Goal: Check status: Check status

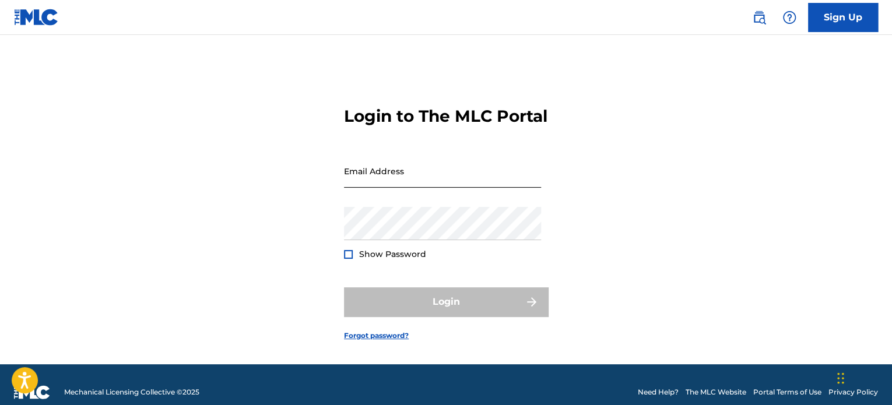
click at [391, 188] on input "Email Address" at bounding box center [442, 170] width 197 height 33
type input "[EMAIL_ADDRESS][DOMAIN_NAME]"
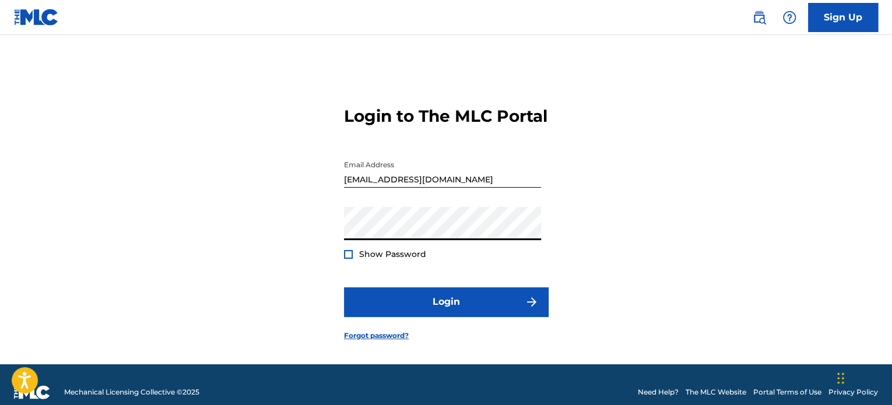
click at [344, 287] on button "Login" at bounding box center [446, 301] width 204 height 29
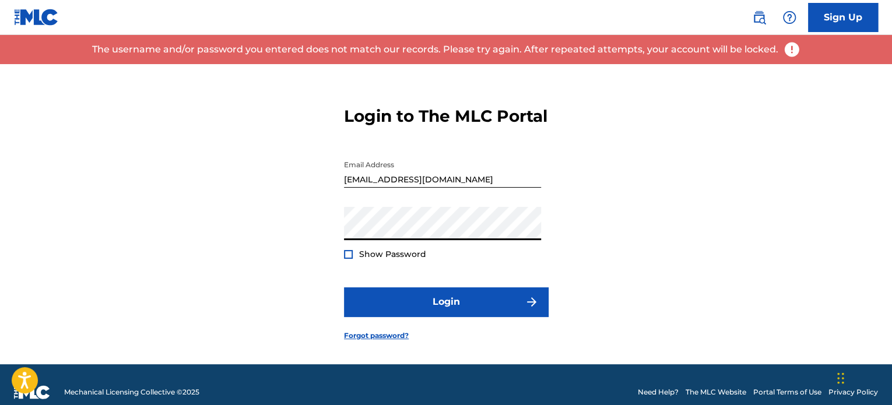
click at [261, 242] on div "Login to The MLC Portal Email Address [EMAIL_ADDRESS][DOMAIN_NAME] Password Sho…" at bounding box center [446, 214] width 816 height 300
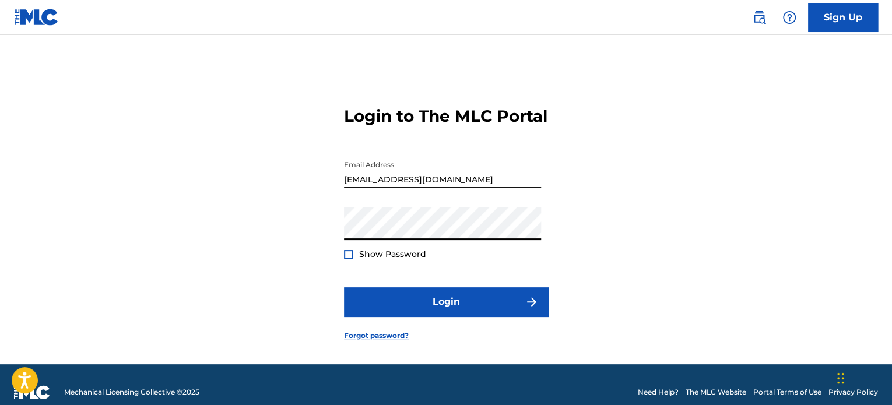
click at [344, 287] on button "Login" at bounding box center [446, 301] width 204 height 29
click at [249, 255] on div "Login to The MLC Portal Email Address [EMAIL_ADDRESS][DOMAIN_NAME] Password Sho…" at bounding box center [446, 214] width 816 height 300
click at [344, 287] on button "Login" at bounding box center [446, 301] width 204 height 29
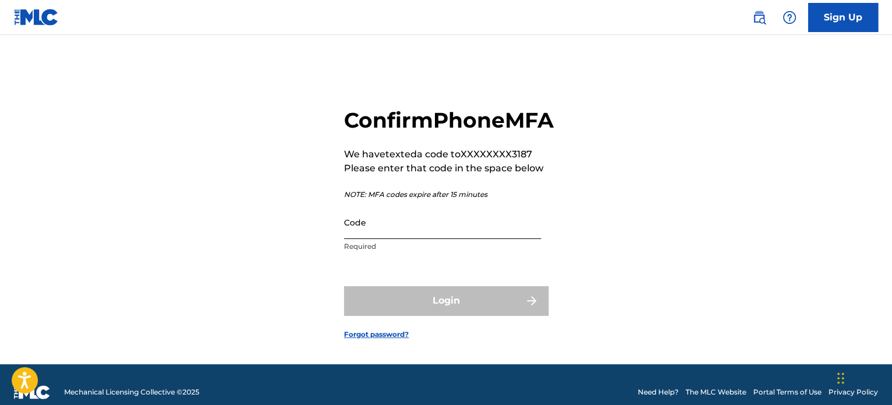
click at [364, 239] on input "Code" at bounding box center [442, 222] width 197 height 33
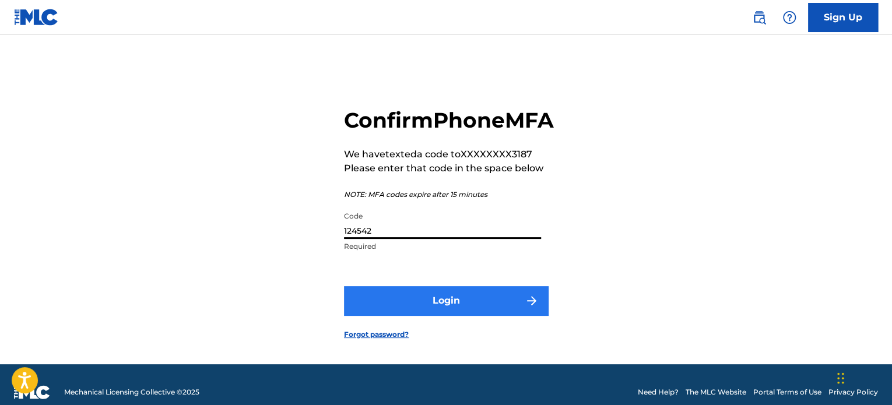
type input "124542"
click at [444, 315] on button "Login" at bounding box center [446, 300] width 204 height 29
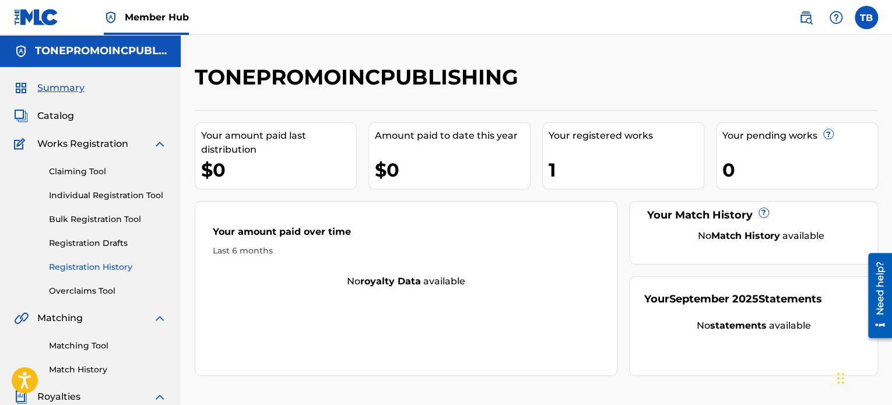
click at [68, 269] on link "Registration History" at bounding box center [108, 267] width 118 height 12
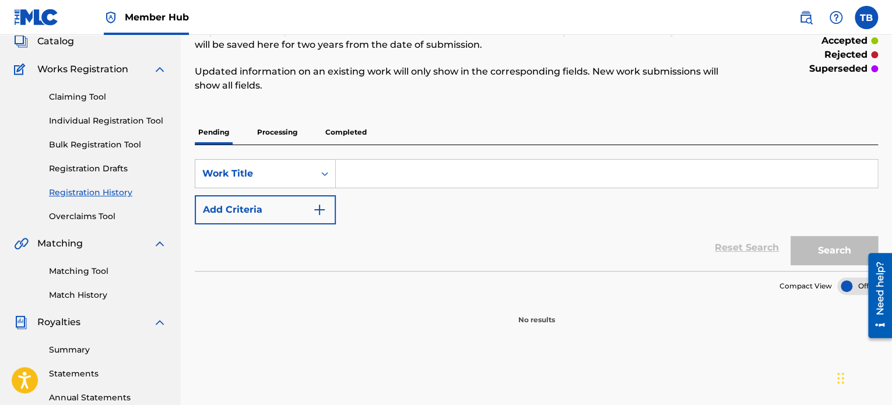
scroll to position [58, 0]
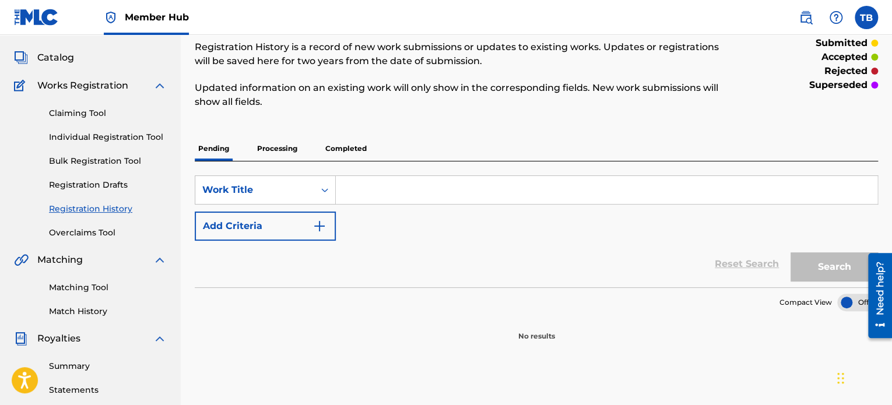
click at [354, 149] on p "Completed" at bounding box center [346, 148] width 48 height 24
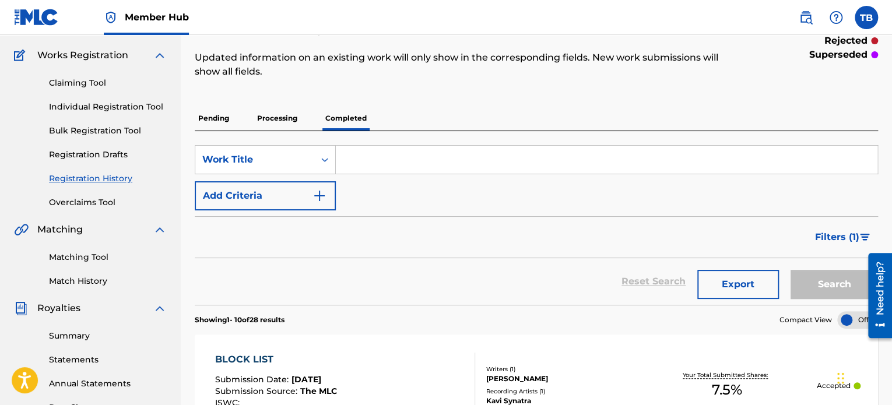
scroll to position [117, 0]
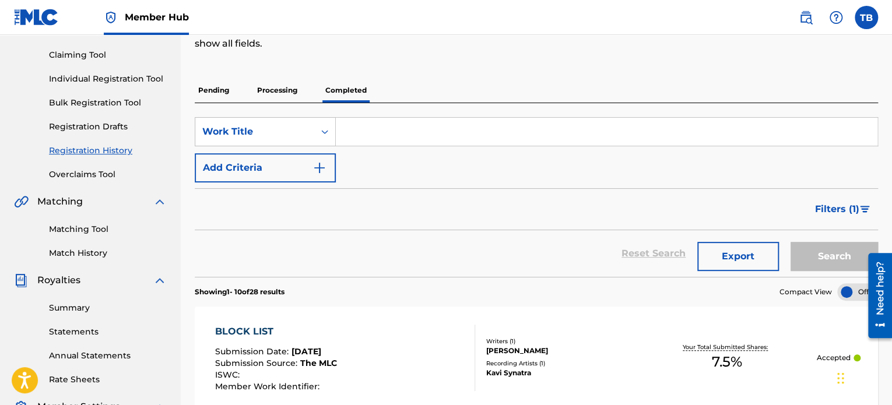
click at [282, 90] on p "Processing" at bounding box center [277, 90] width 47 height 24
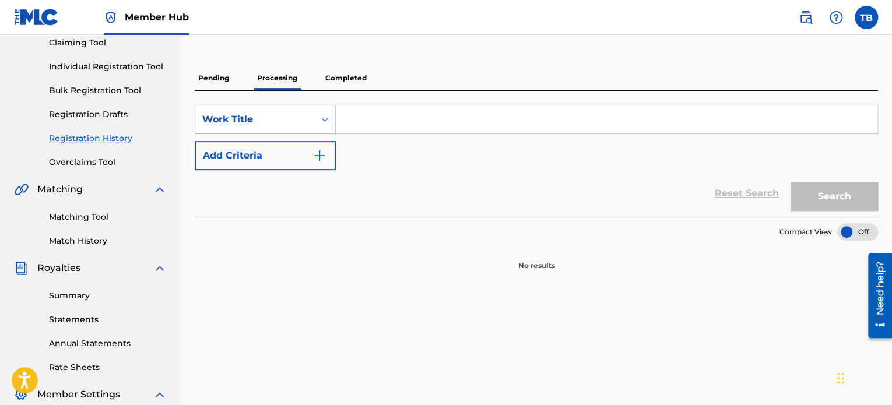
scroll to position [58, 0]
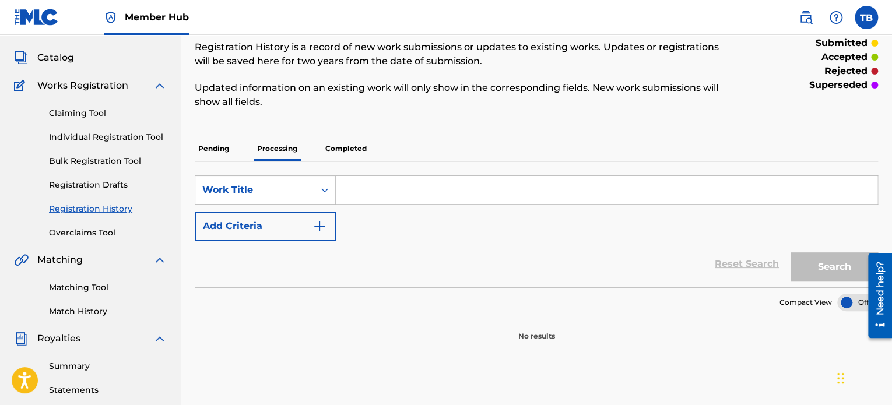
click at [217, 149] on p "Pending" at bounding box center [214, 148] width 38 height 24
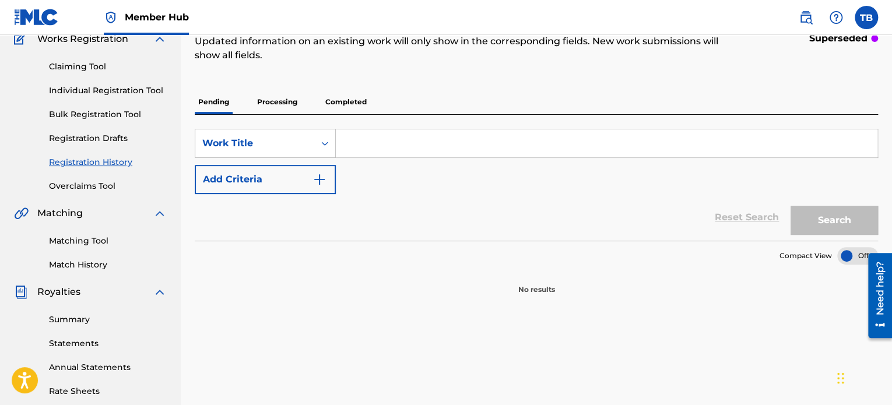
scroll to position [117, 0]
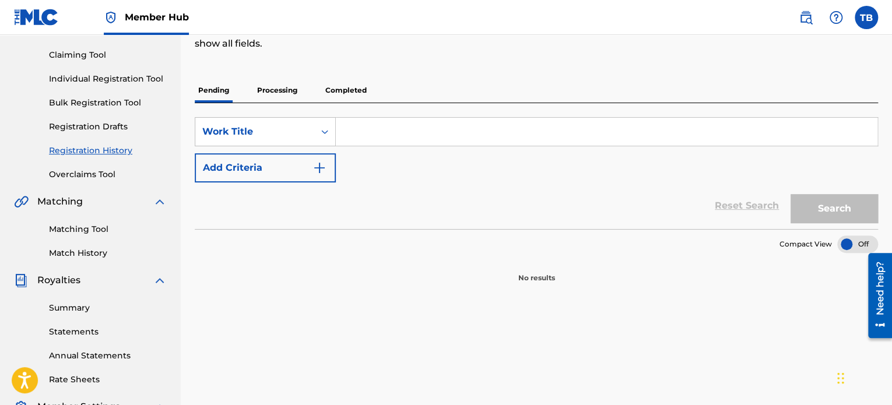
click at [346, 90] on p "Completed" at bounding box center [346, 90] width 48 height 24
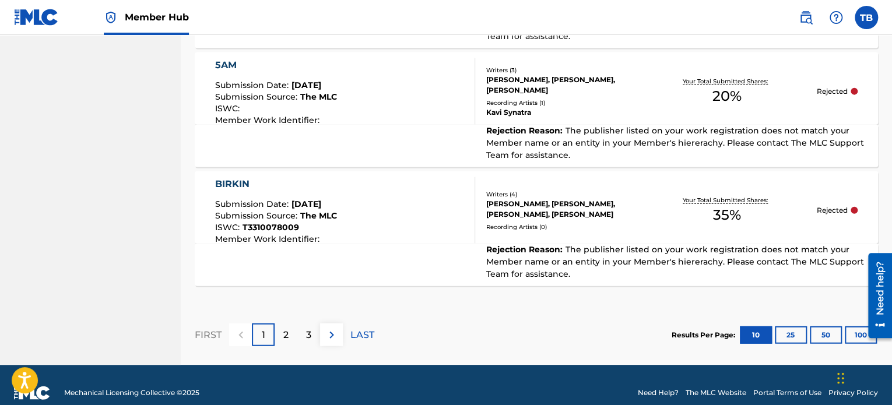
scroll to position [1324, 0]
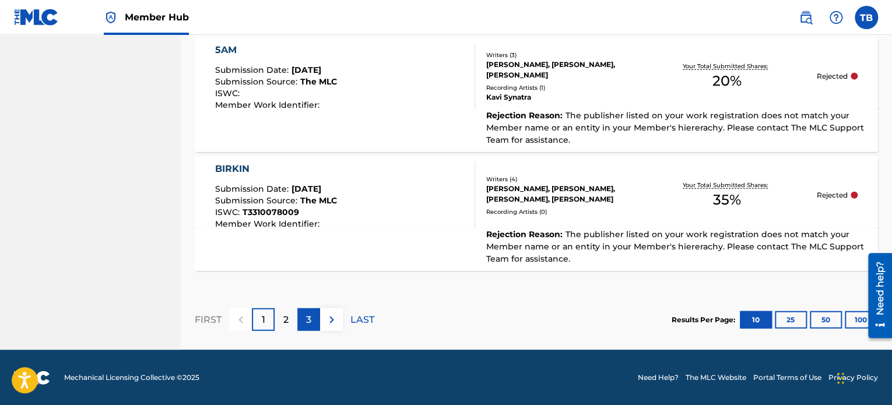
click at [314, 317] on div "3" at bounding box center [308, 319] width 23 height 23
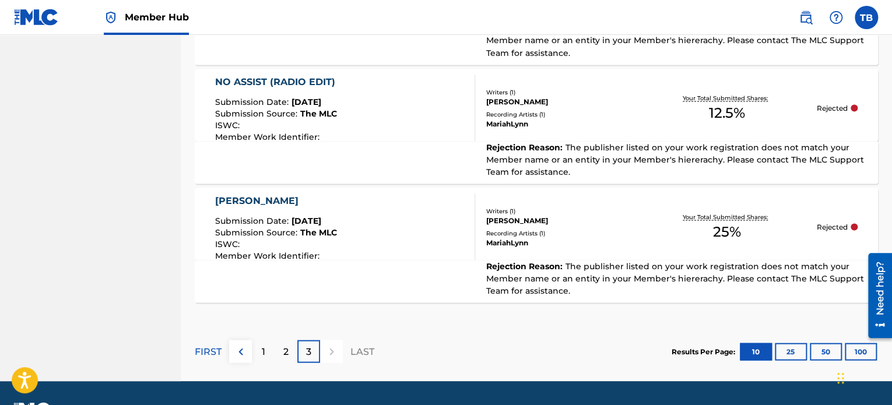
scroll to position [1099, 0]
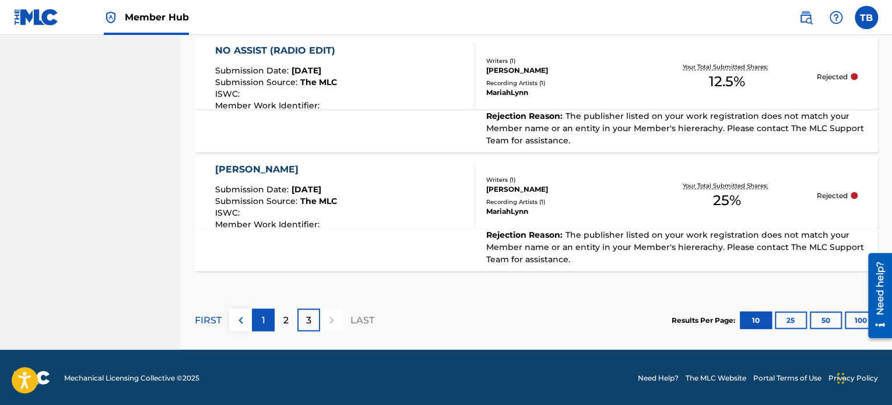
click at [270, 318] on div "1" at bounding box center [263, 319] width 23 height 23
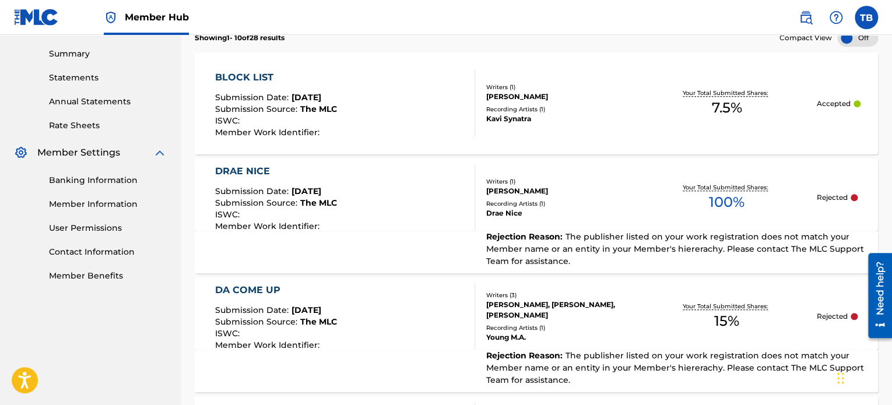
scroll to position [400, 0]
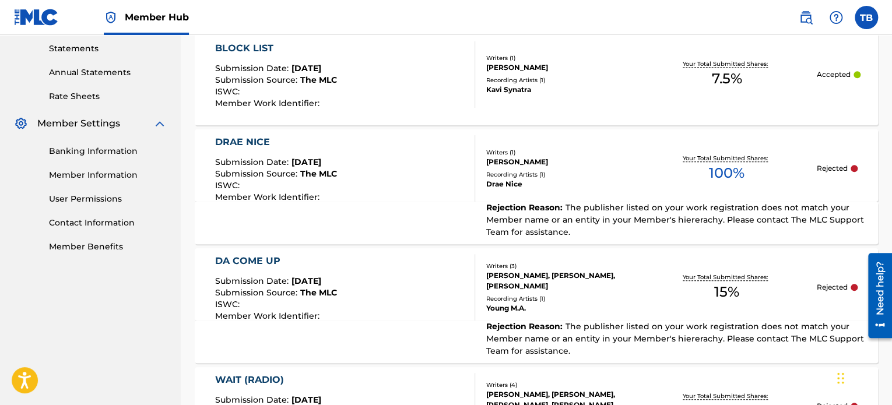
click at [254, 140] on div "DRAE NICE" at bounding box center [276, 142] width 122 height 14
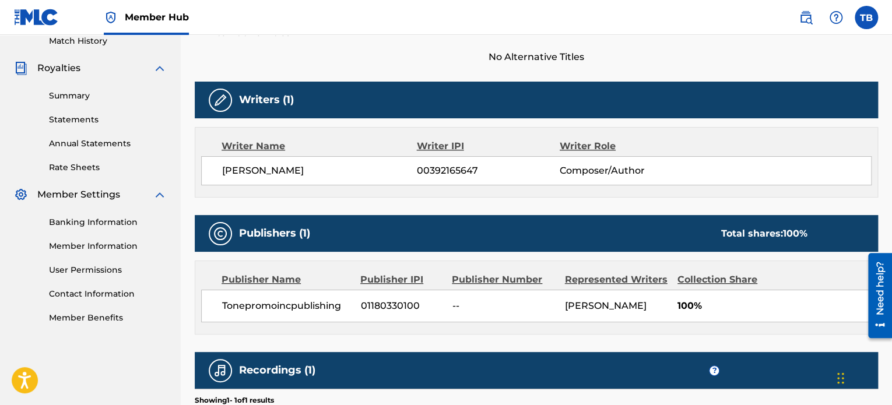
scroll to position [350, 0]
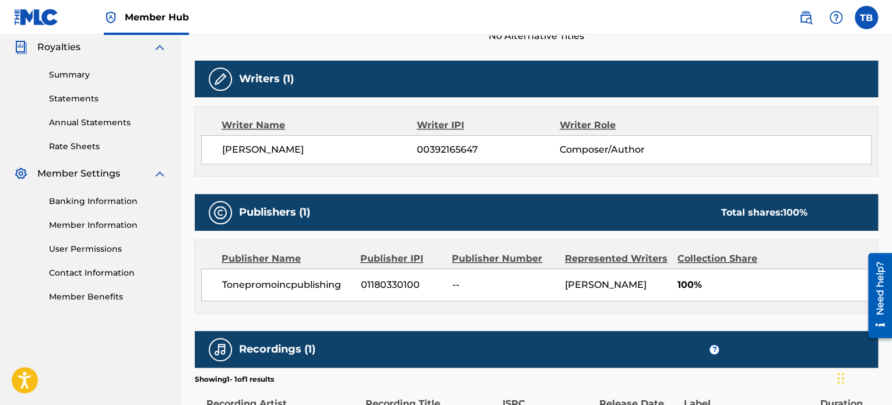
click at [438, 147] on span "00392165647" at bounding box center [488, 150] width 143 height 14
copy span "00392165647"
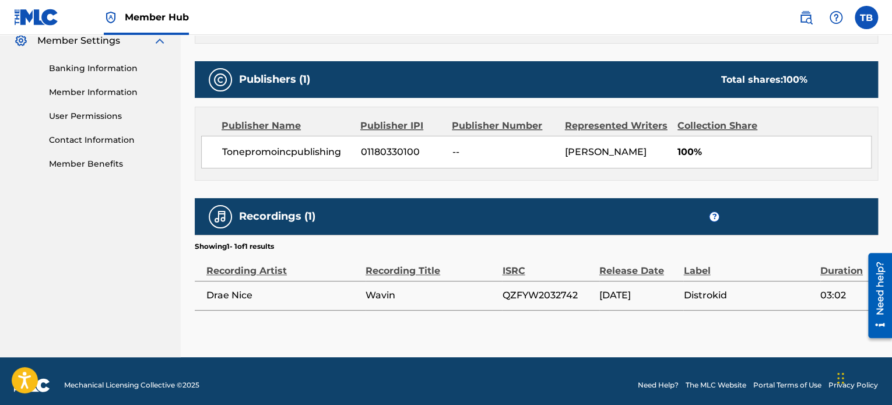
scroll to position [489, 0]
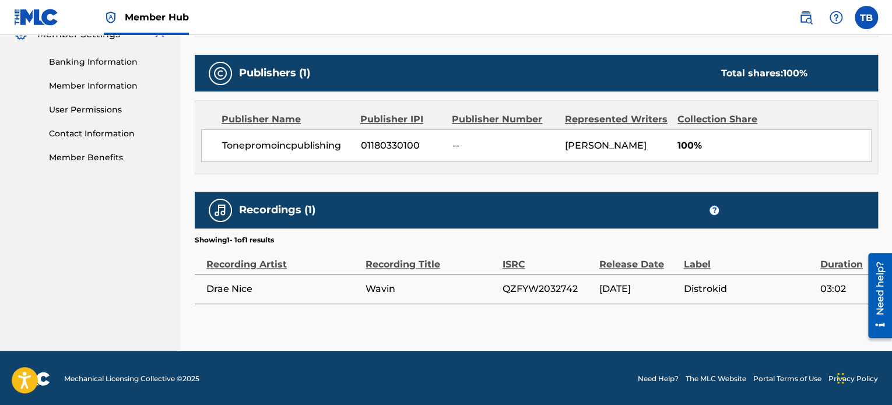
click at [539, 285] on span "QZFYW2032742" at bounding box center [547, 289] width 91 height 14
copy span "QZFYW2032742"
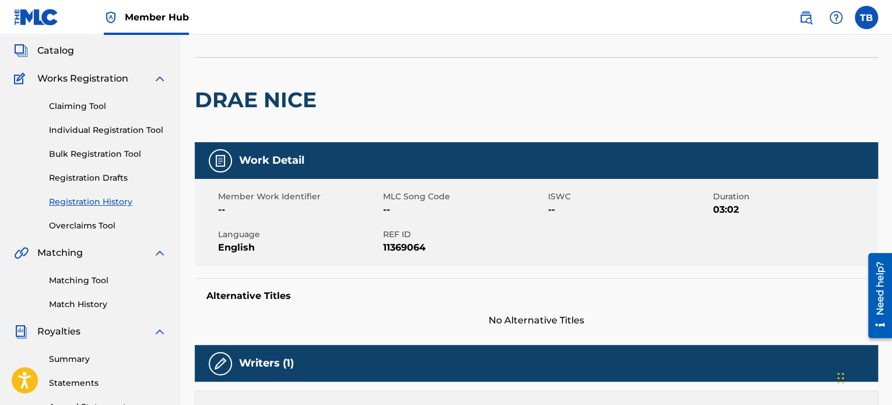
scroll to position [0, 0]
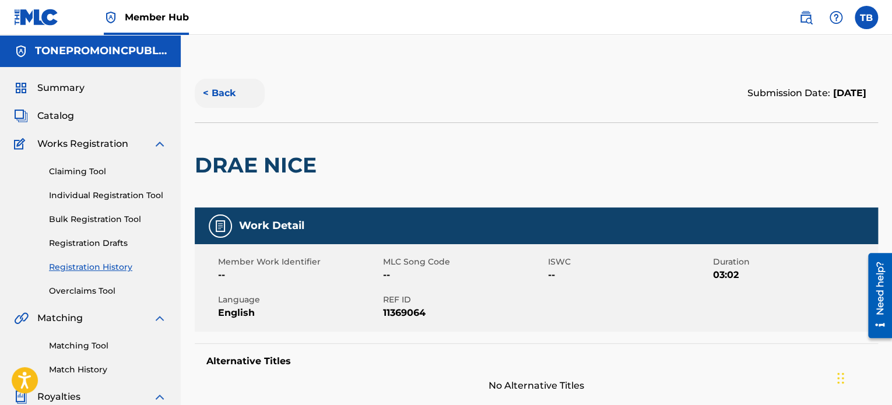
click at [220, 94] on button "< Back" at bounding box center [230, 93] width 70 height 29
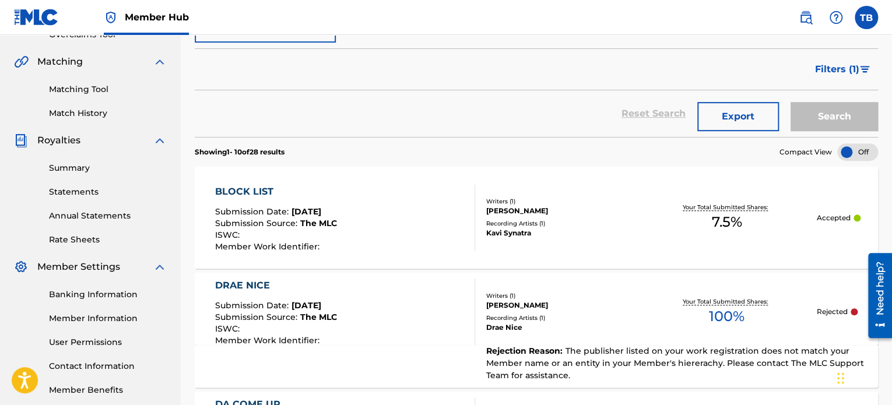
scroll to position [259, 0]
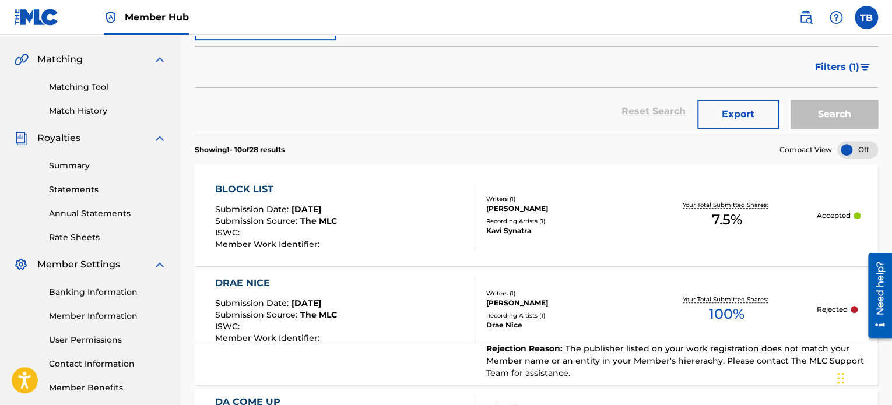
click at [405, 215] on div "BLOCK LIST Submission Date : [DATE] Submission Source : The MLC ISWC : Member W…" at bounding box center [344, 215] width 259 height 66
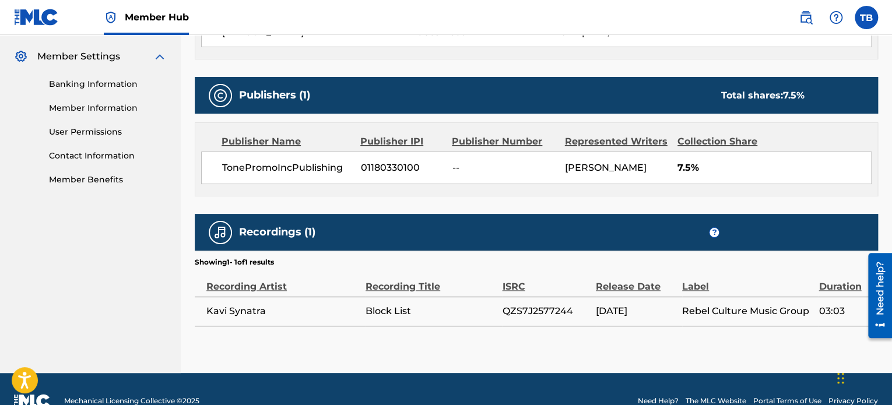
scroll to position [489, 0]
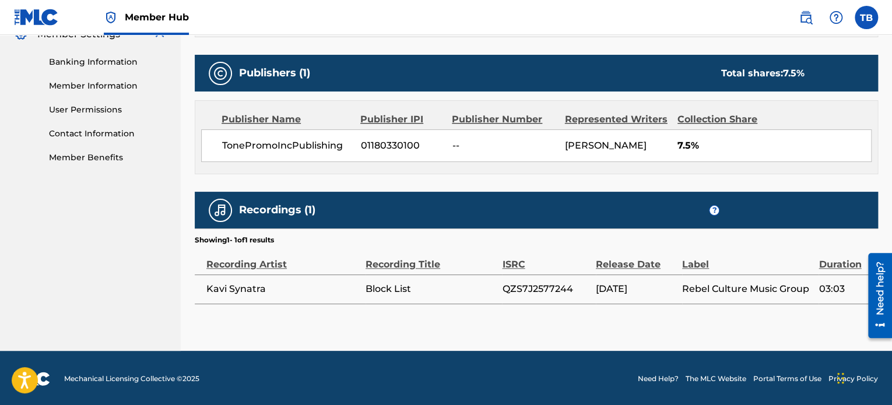
click at [523, 283] on span "QZS7J2577244" at bounding box center [545, 289] width 87 height 14
copy span "QZS7J2577244"
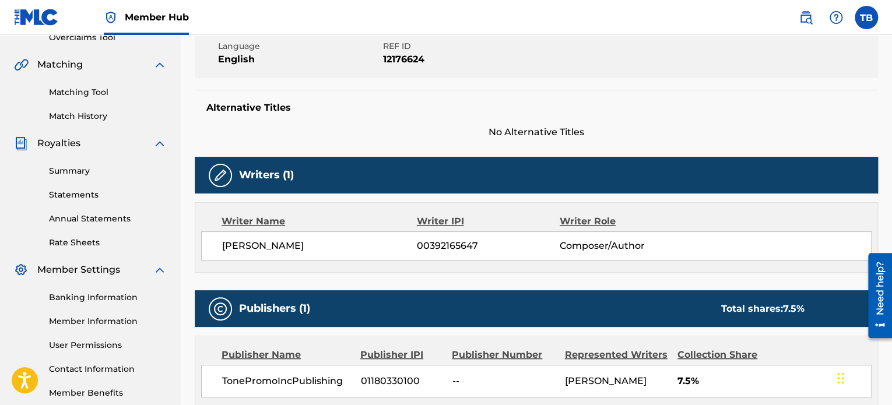
scroll to position [198, 0]
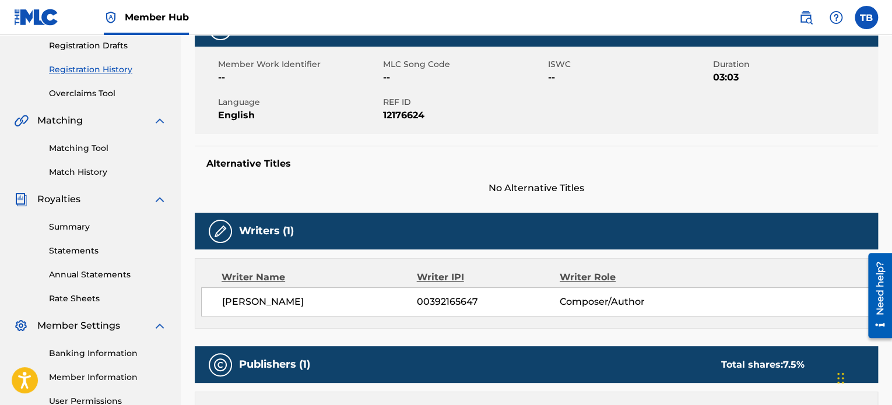
click at [444, 298] on span "00392165647" at bounding box center [488, 302] width 143 height 14
copy span "00392165647"
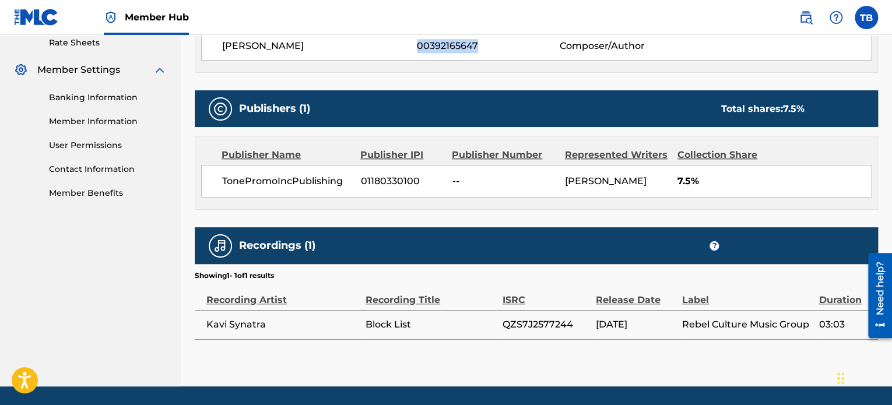
scroll to position [466, 0]
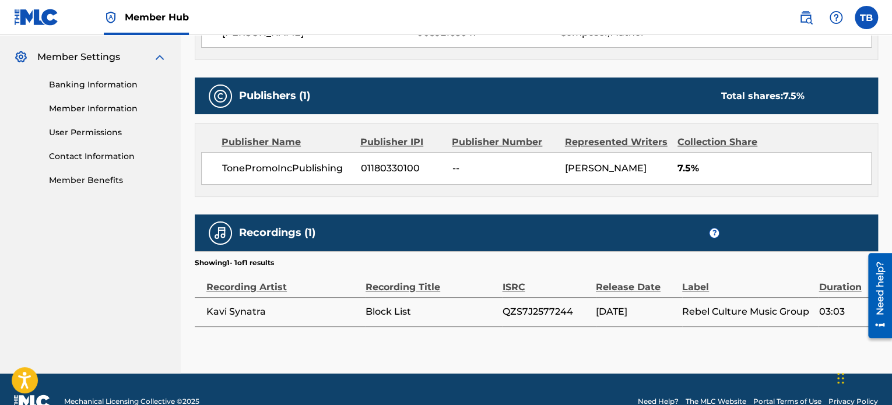
click at [392, 165] on span "01180330100" at bounding box center [402, 168] width 83 height 14
copy span "01180330100"
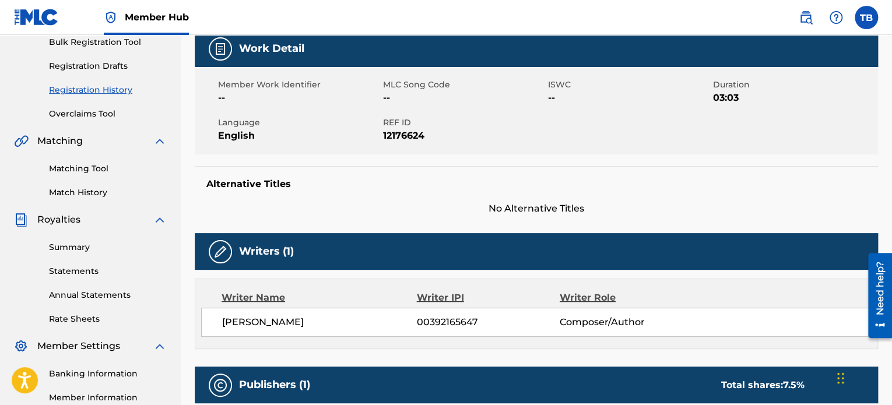
scroll to position [81, 0]
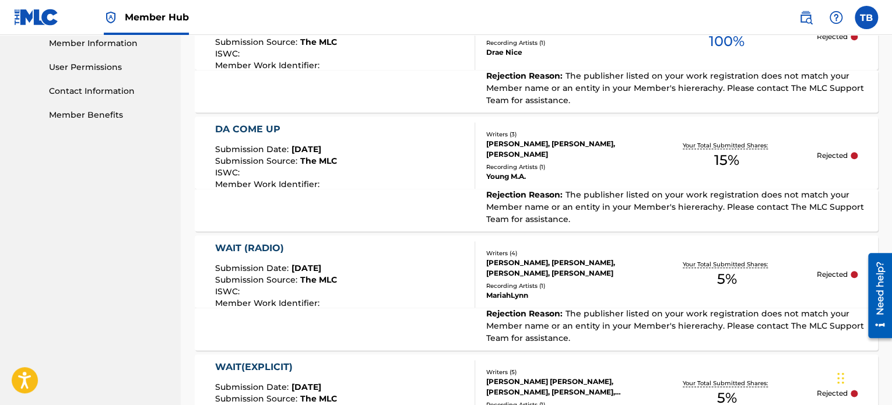
scroll to position [550, 0]
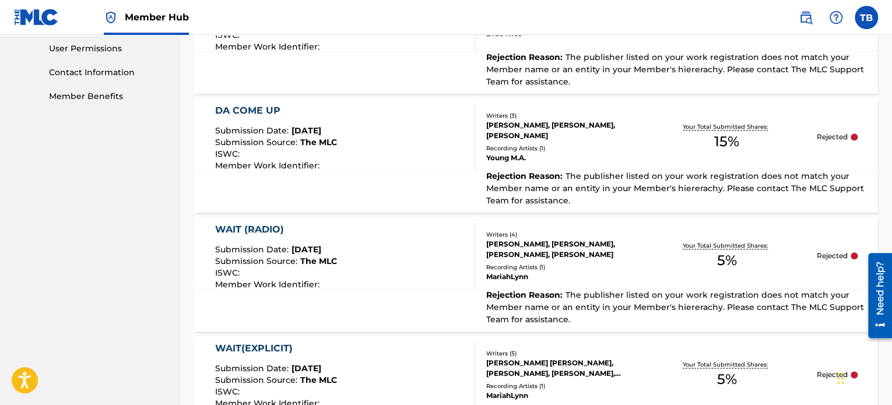
click at [267, 112] on div "DA COME UP" at bounding box center [276, 111] width 122 height 14
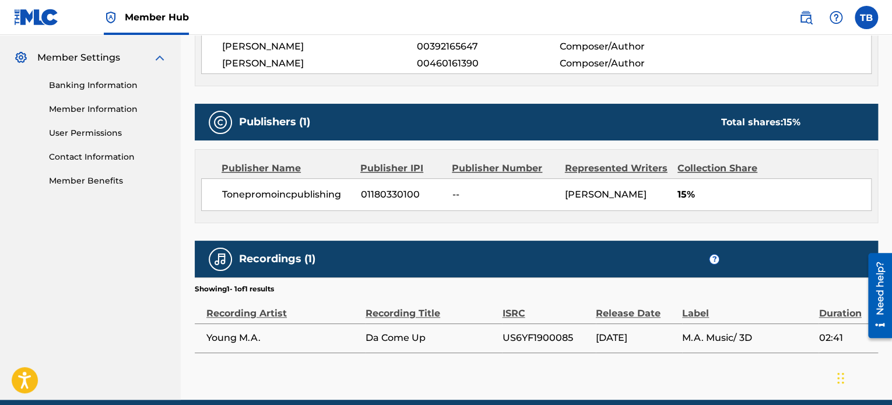
scroll to position [515, 0]
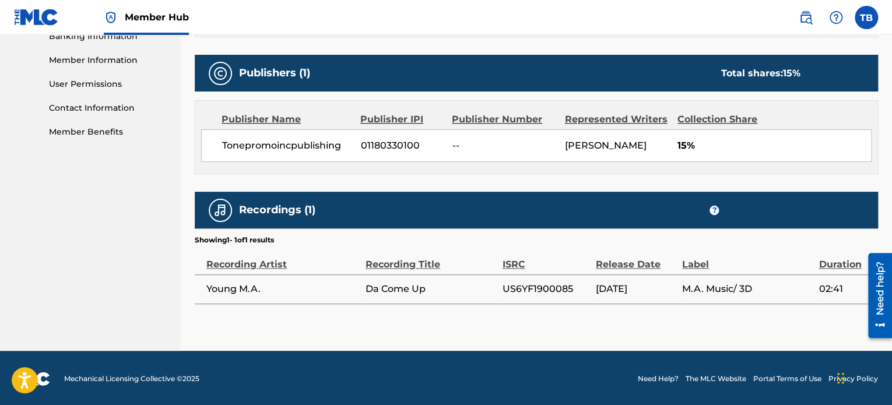
click at [515, 285] on span "US6YF1900085" at bounding box center [545, 289] width 87 height 14
copy span "US6YF1900085"
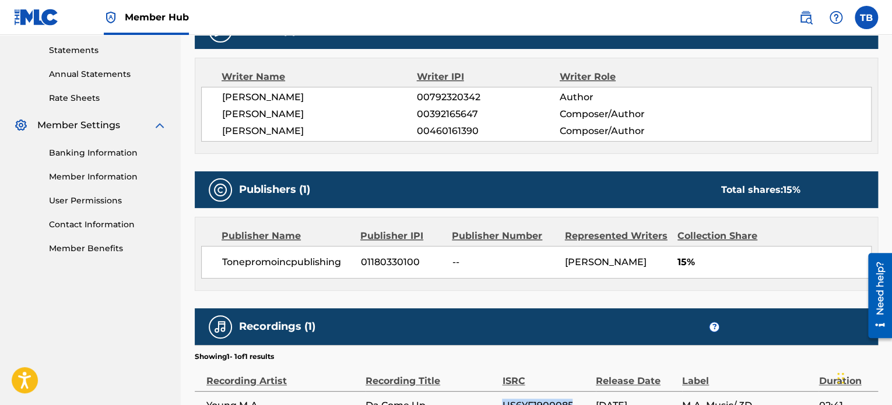
scroll to position [340, 0]
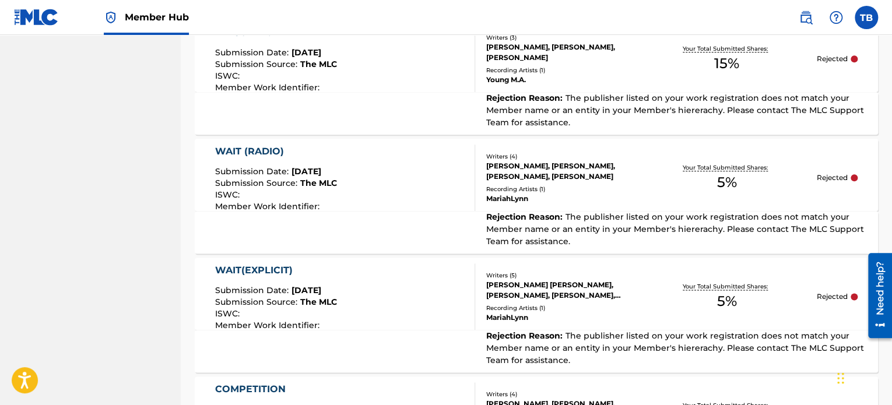
scroll to position [631, 0]
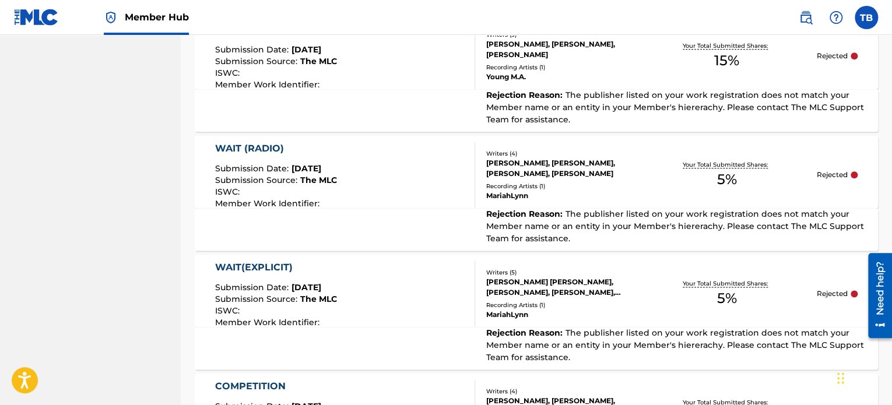
click at [259, 139] on div "WAIT (RADIO) Submission Date : [DATE] Submission Source : The MLC ISWC : Member…" at bounding box center [536, 172] width 683 height 72
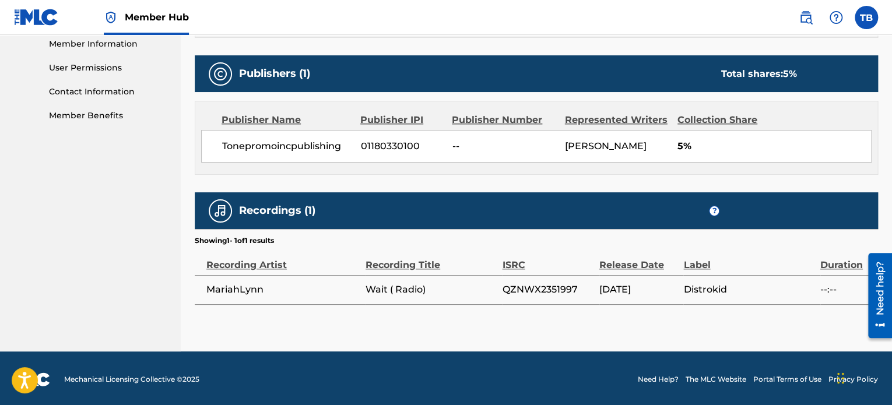
scroll to position [532, 0]
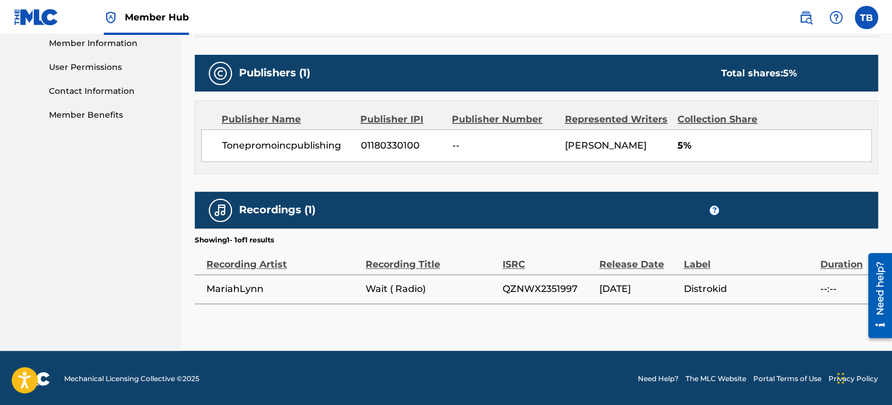
click at [521, 288] on span "QZNWX2351997" at bounding box center [547, 289] width 91 height 14
copy span "QZNWX2351997"
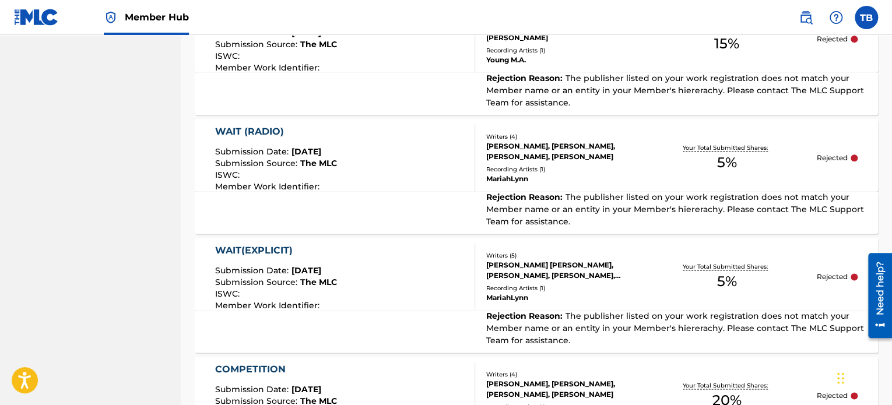
scroll to position [706, 0]
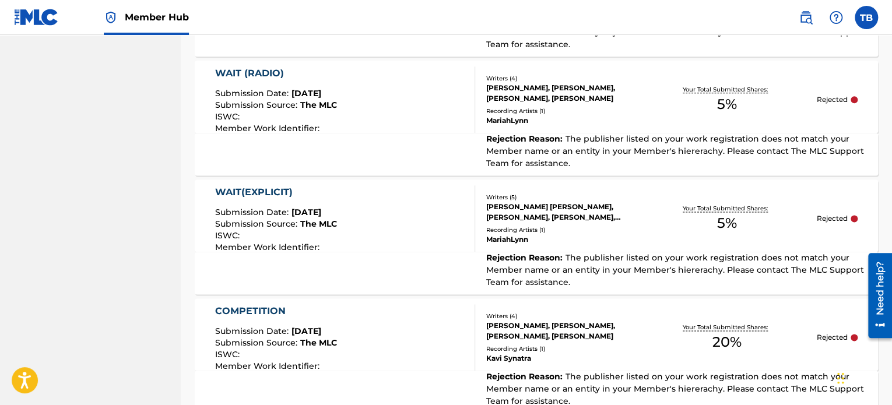
click at [376, 225] on div "WAIT(EXPLICIT) Submission Date : [DATE] Submission Source : The MLC ISWC : Memb…" at bounding box center [344, 218] width 259 height 66
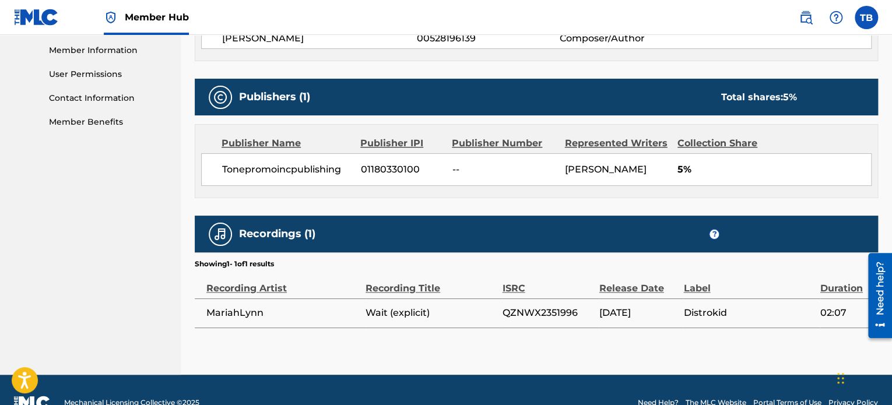
scroll to position [548, 0]
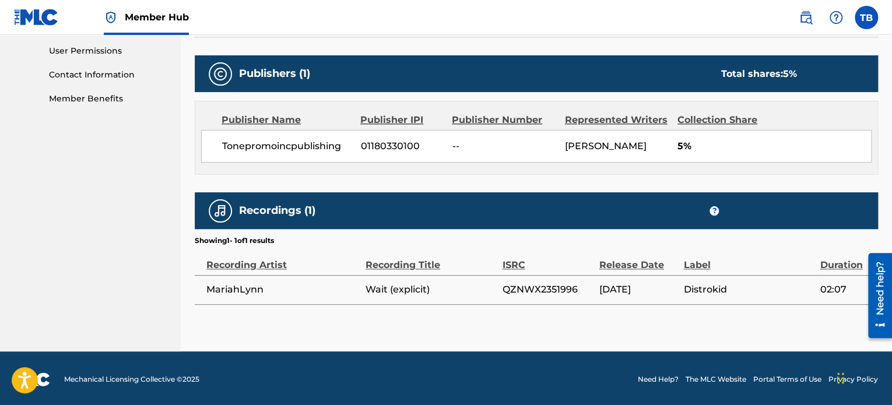
click at [521, 284] on span "QZNWX2351996" at bounding box center [547, 290] width 91 height 14
copy span "QZNWX2351996"
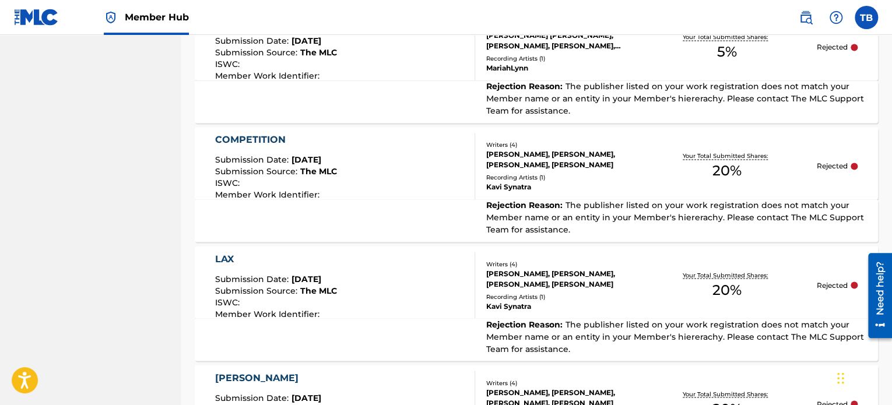
scroll to position [898, 0]
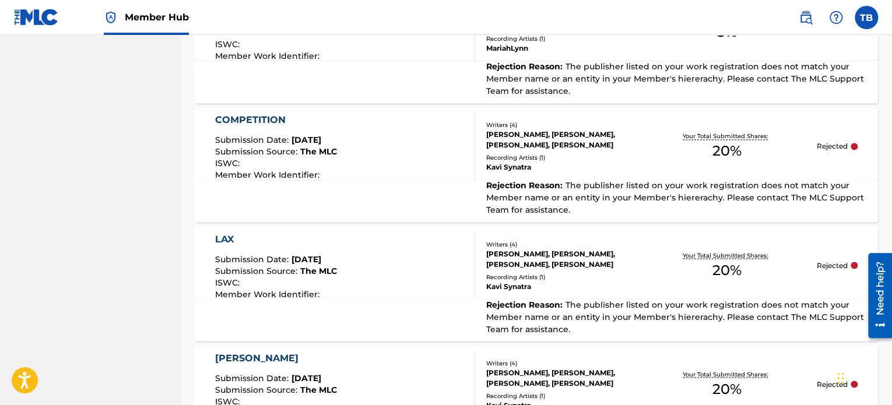
click at [406, 157] on div "COMPETITION Submission Date : [DATE] Submission Source : The MLC ISWC : Member …" at bounding box center [344, 146] width 259 height 66
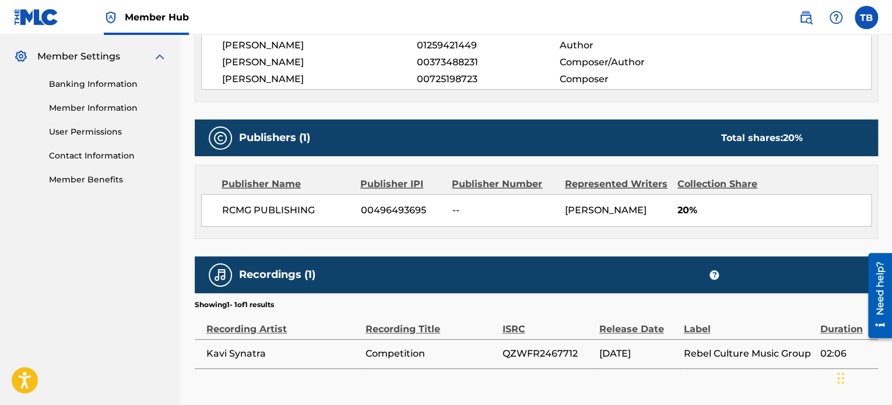
scroll to position [525, 0]
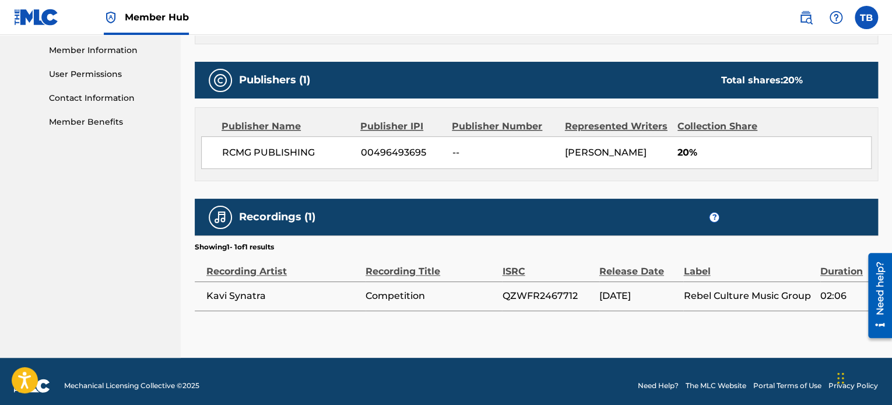
click at [520, 295] on span "QZWFR2467712" at bounding box center [547, 296] width 91 height 14
copy span "QZWFR2467712"
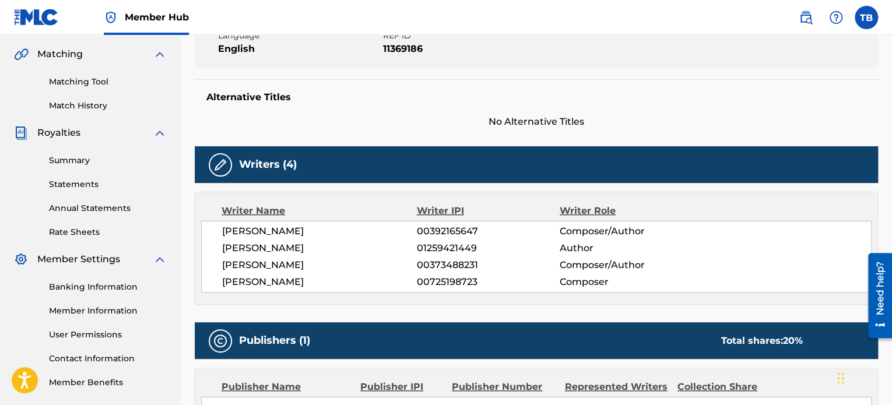
scroll to position [291, 0]
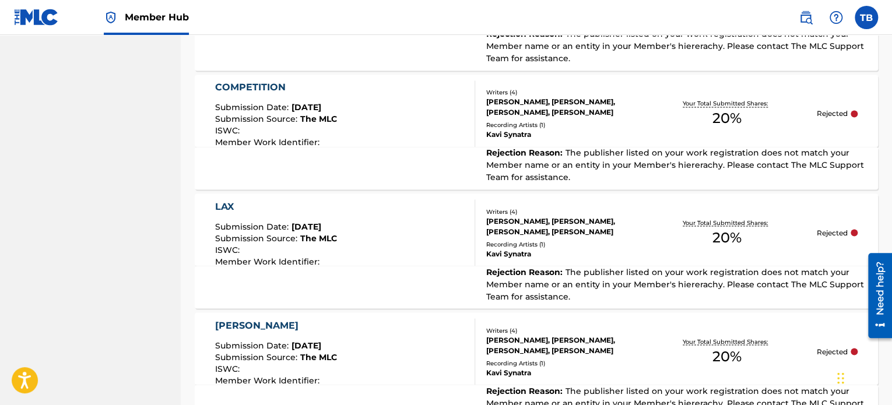
scroll to position [958, 0]
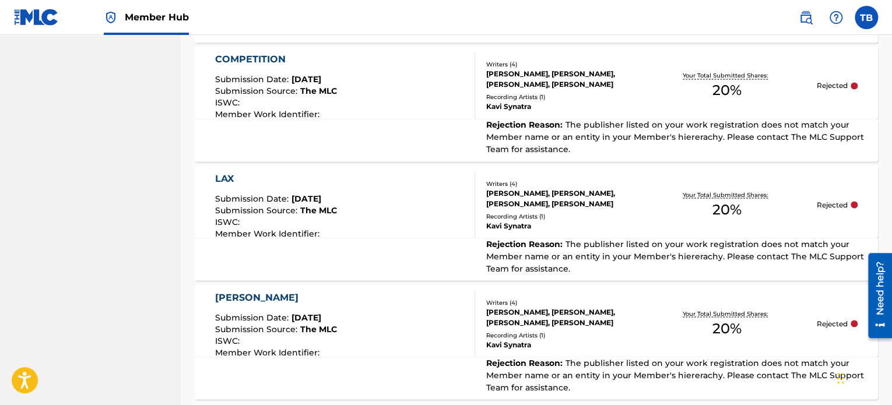
click at [325, 183] on div "LAX" at bounding box center [276, 178] width 122 height 14
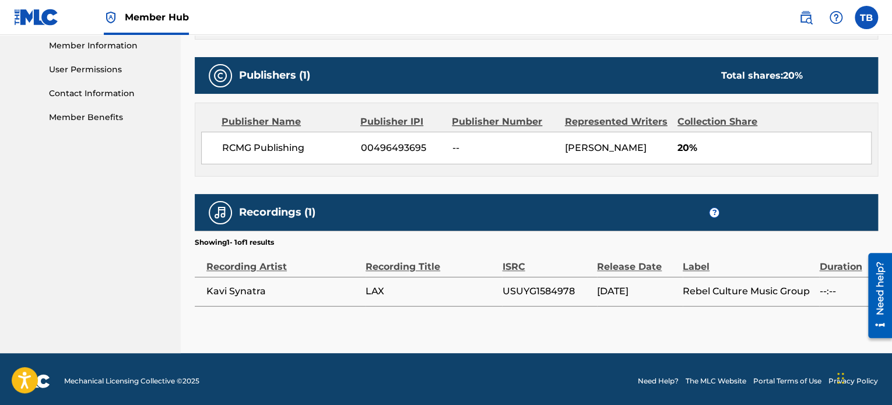
scroll to position [532, 0]
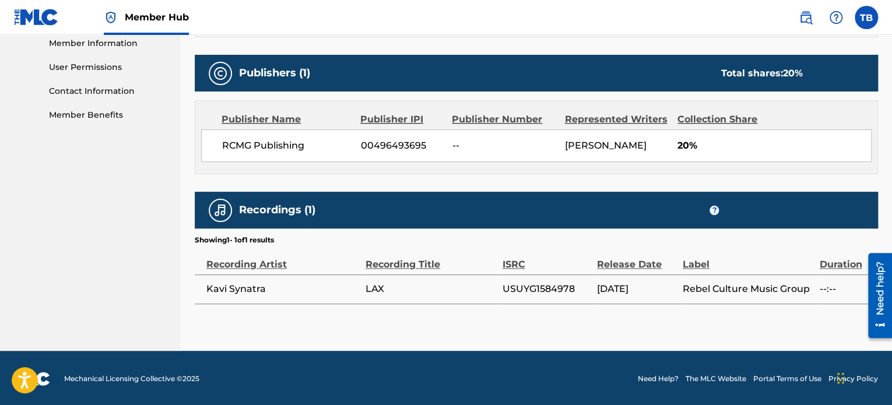
click at [555, 284] on span "USUYG1584978" at bounding box center [546, 289] width 89 height 14
